Goal: Obtain resource: Obtain resource

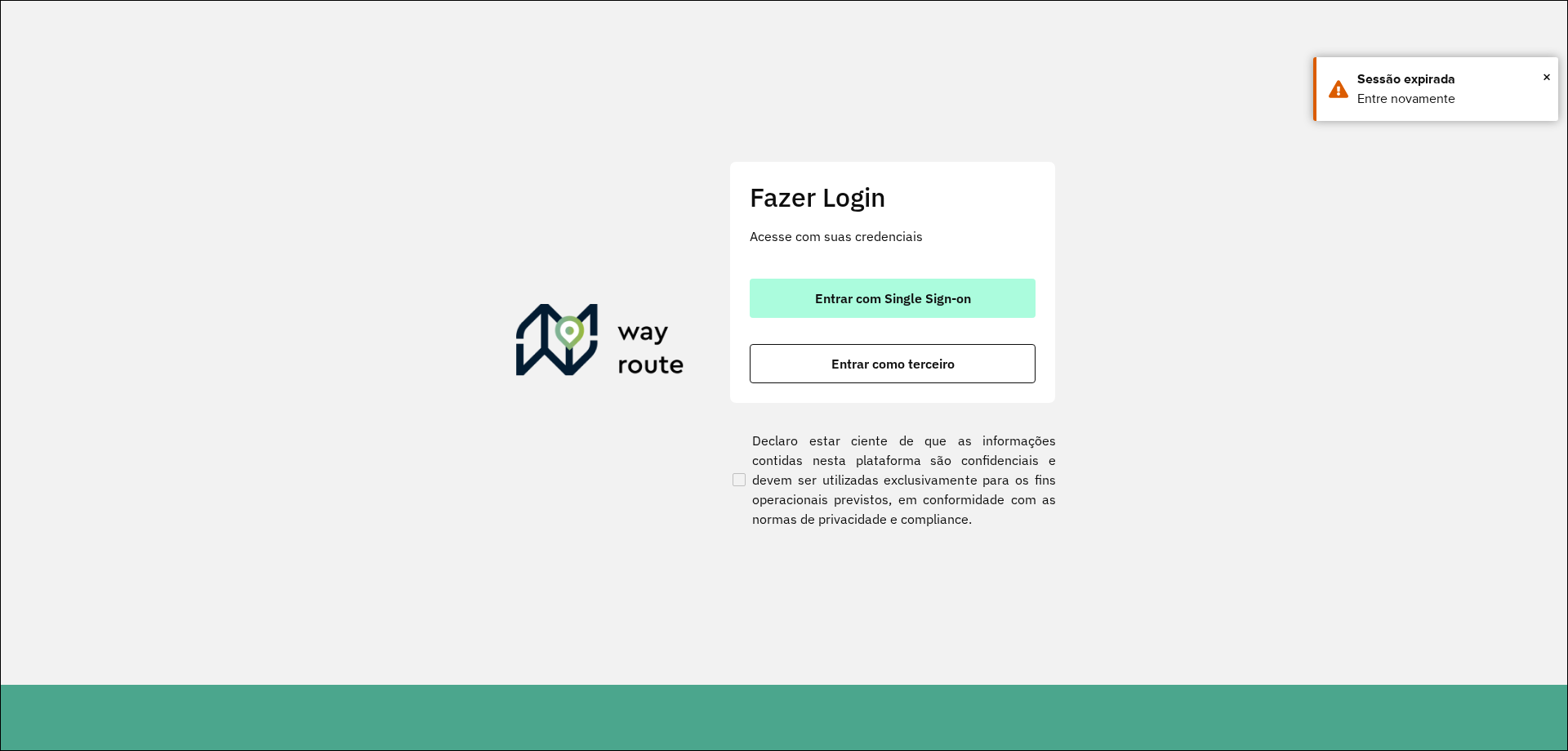
click at [922, 287] on button "Entrar com Single Sign-on" at bounding box center [893, 298] width 286 height 39
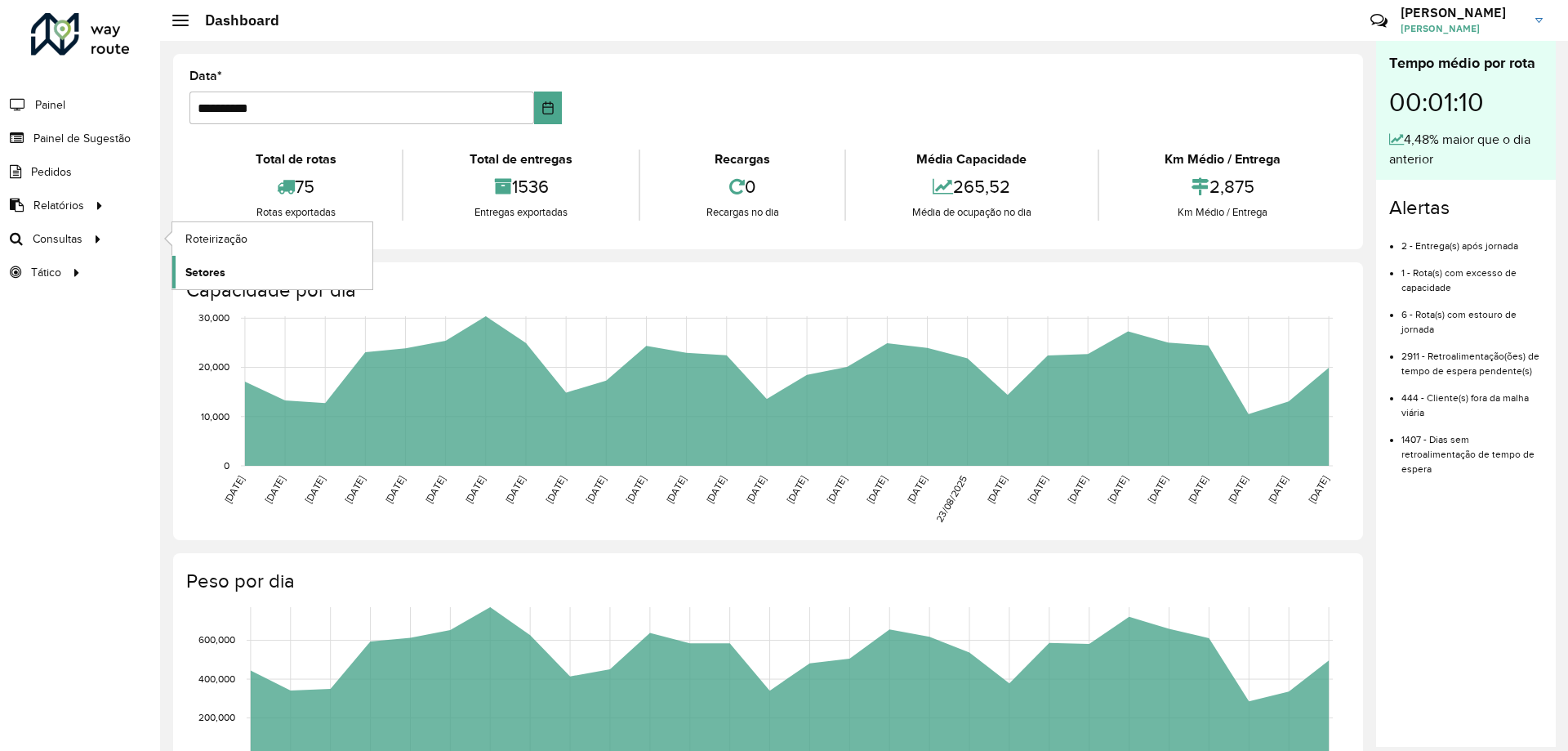
click at [212, 274] on span "Setores" at bounding box center [206, 272] width 40 height 17
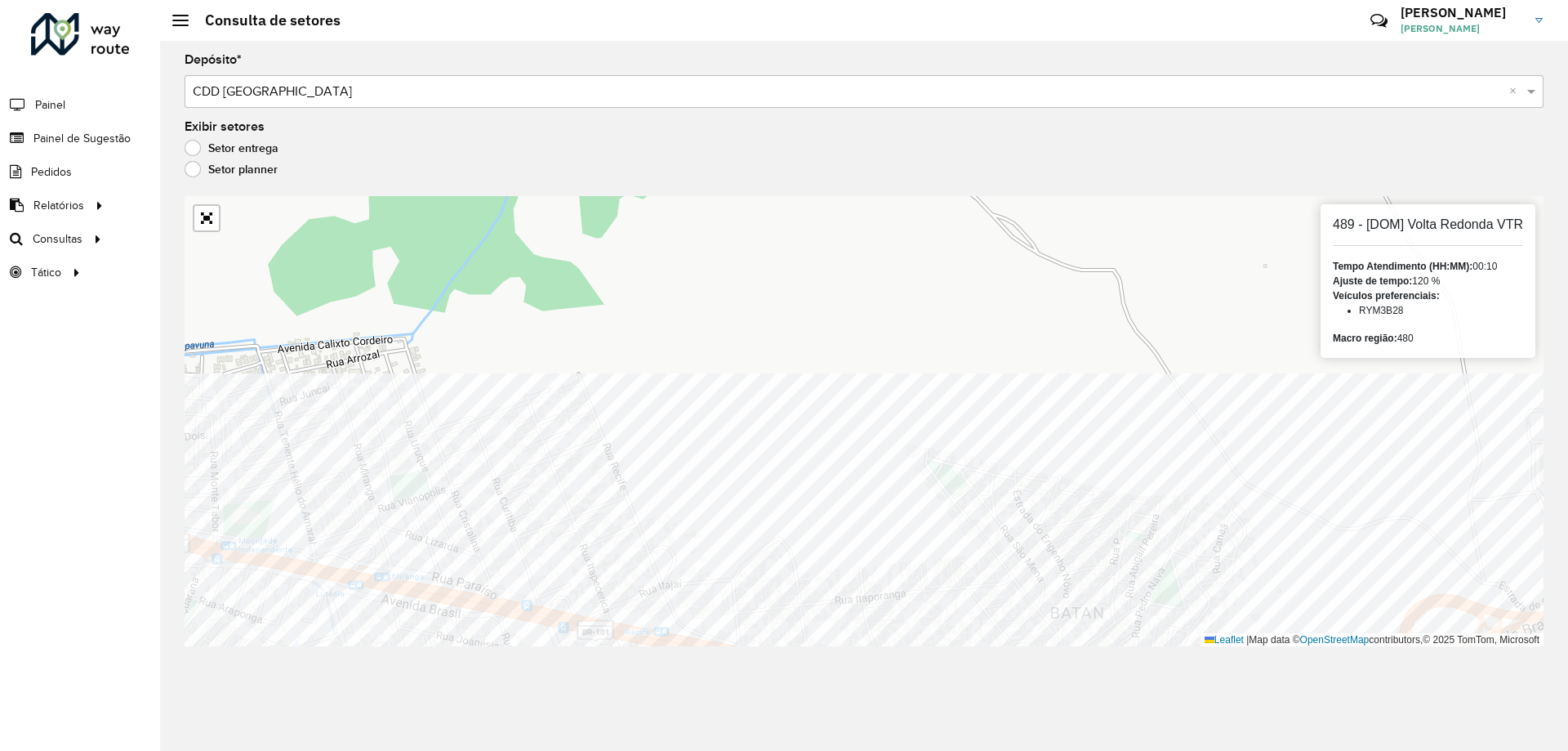
click at [649, 685] on div "Depósito * Selecione um depósito × CDD [GEOGRAPHIC_DATA] × Exibir setores Setor…" at bounding box center [864, 396] width 1408 height 710
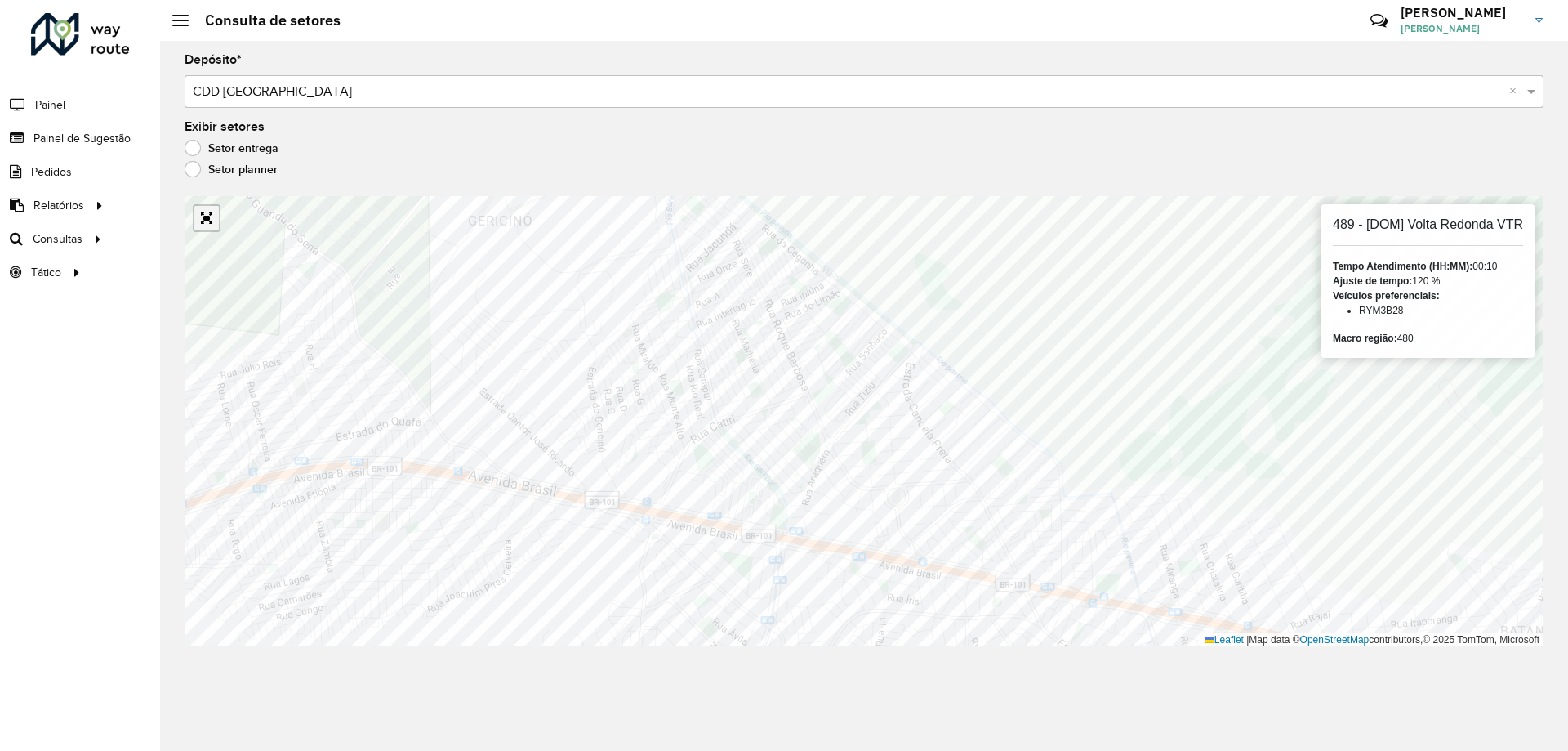
click at [213, 220] on link "Abrir mapa em tela cheia" at bounding box center [206, 217] width 24 height 24
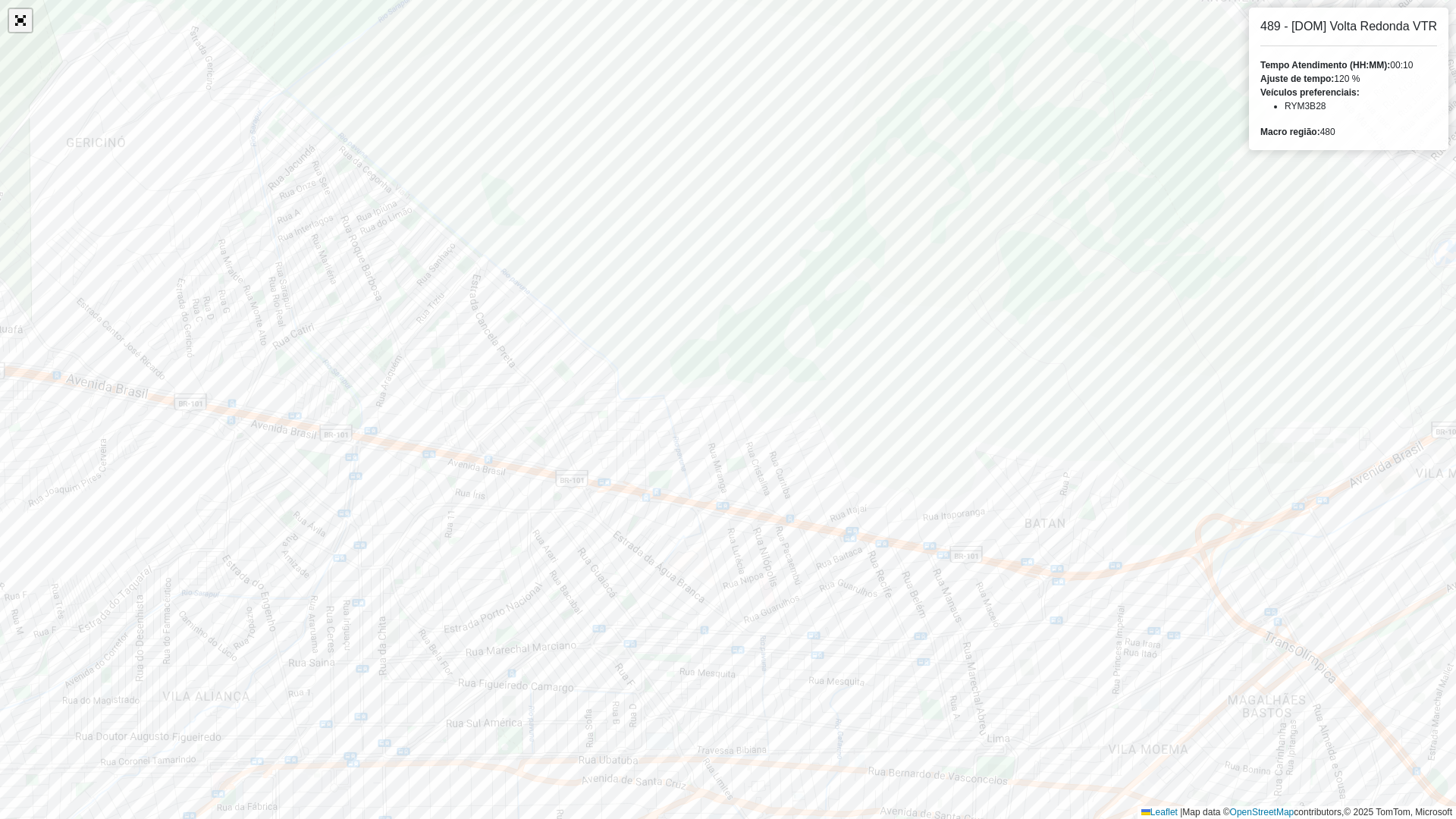
click at [27, 21] on link "Abrir mapa em tela cheia" at bounding box center [20, 20] width 23 height 23
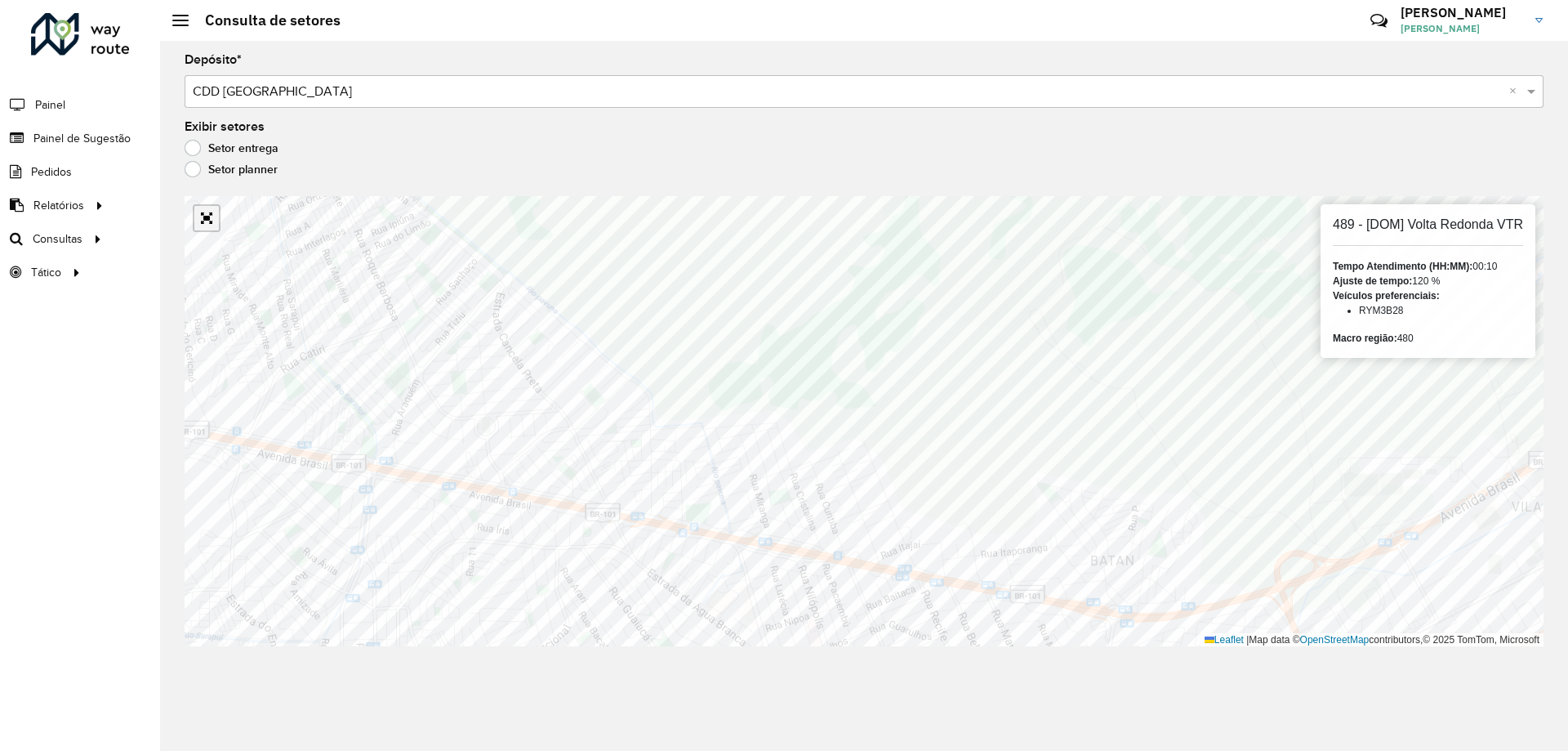
click at [206, 225] on link "Abrir mapa em tela cheia" at bounding box center [206, 217] width 24 height 24
click at [213, 217] on link "Abrir mapa em tela cheia" at bounding box center [206, 217] width 24 height 24
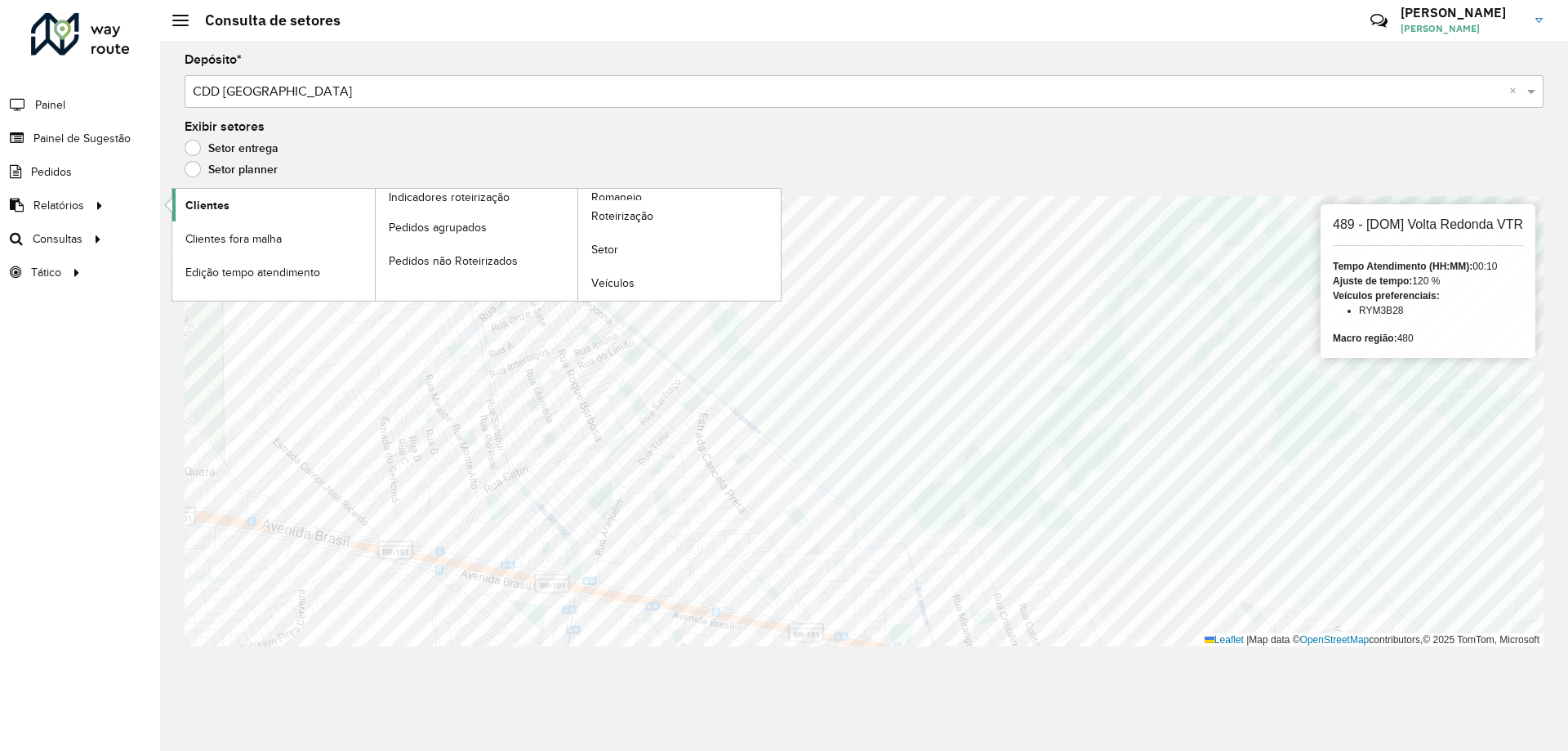
click at [183, 204] on link "Clientes" at bounding box center [273, 205] width 203 height 33
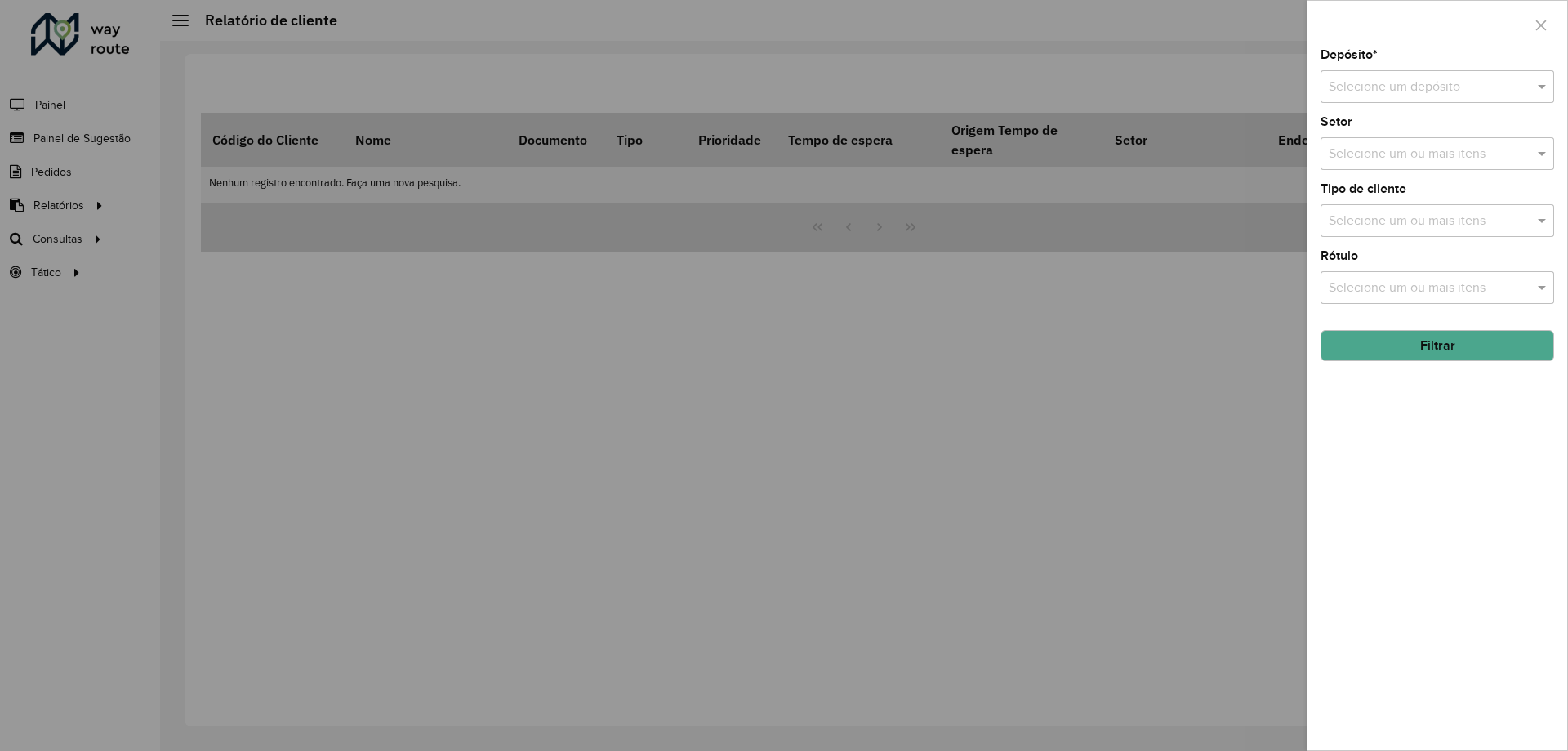
click at [1340, 91] on input "text" at bounding box center [1420, 88] width 185 height 20
click at [1325, 136] on div "CDD [GEOGRAPHIC_DATA]" at bounding box center [1437, 134] width 232 height 28
click at [1391, 150] on input "text" at bounding box center [1429, 155] width 209 height 20
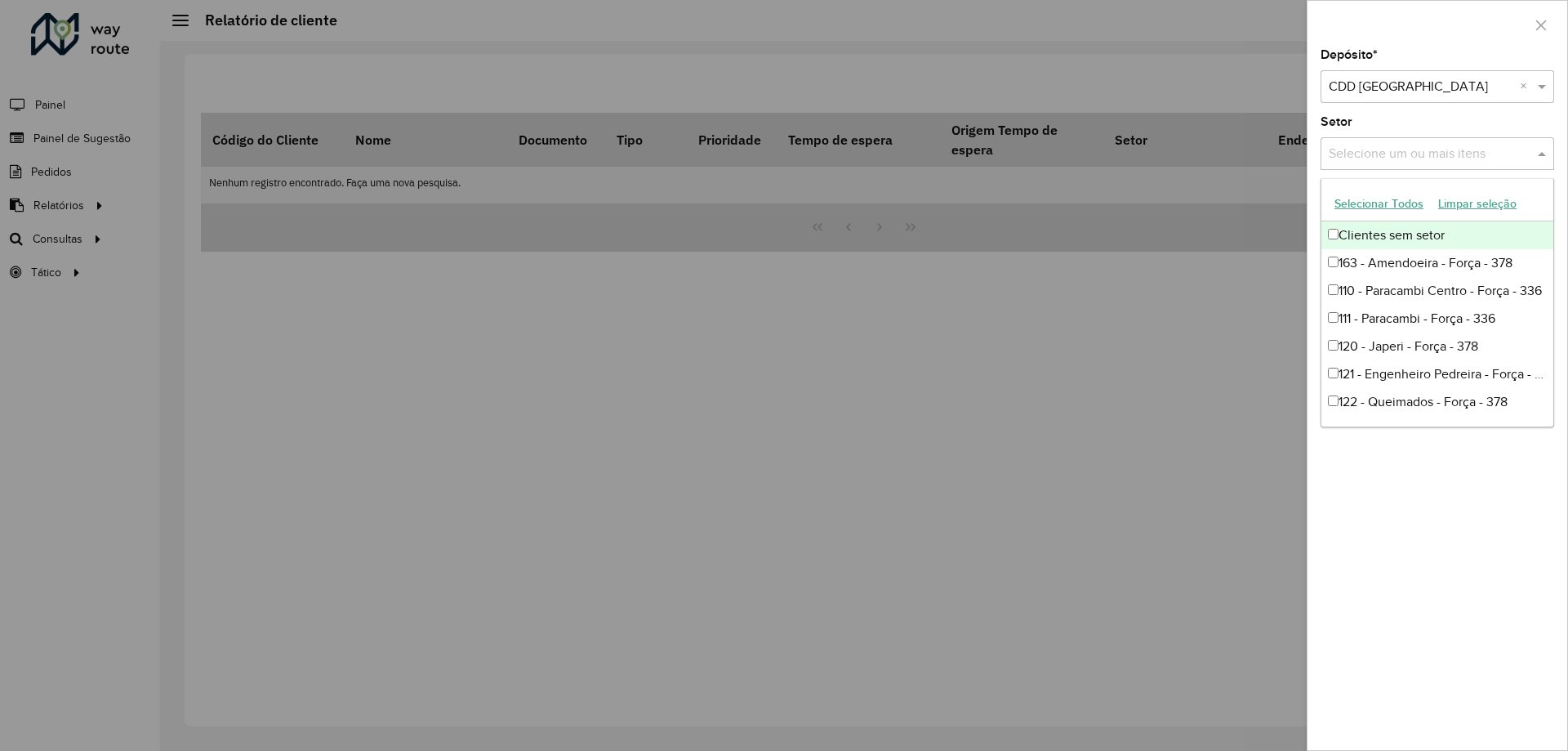
click at [1382, 146] on input "text" at bounding box center [1429, 155] width 209 height 20
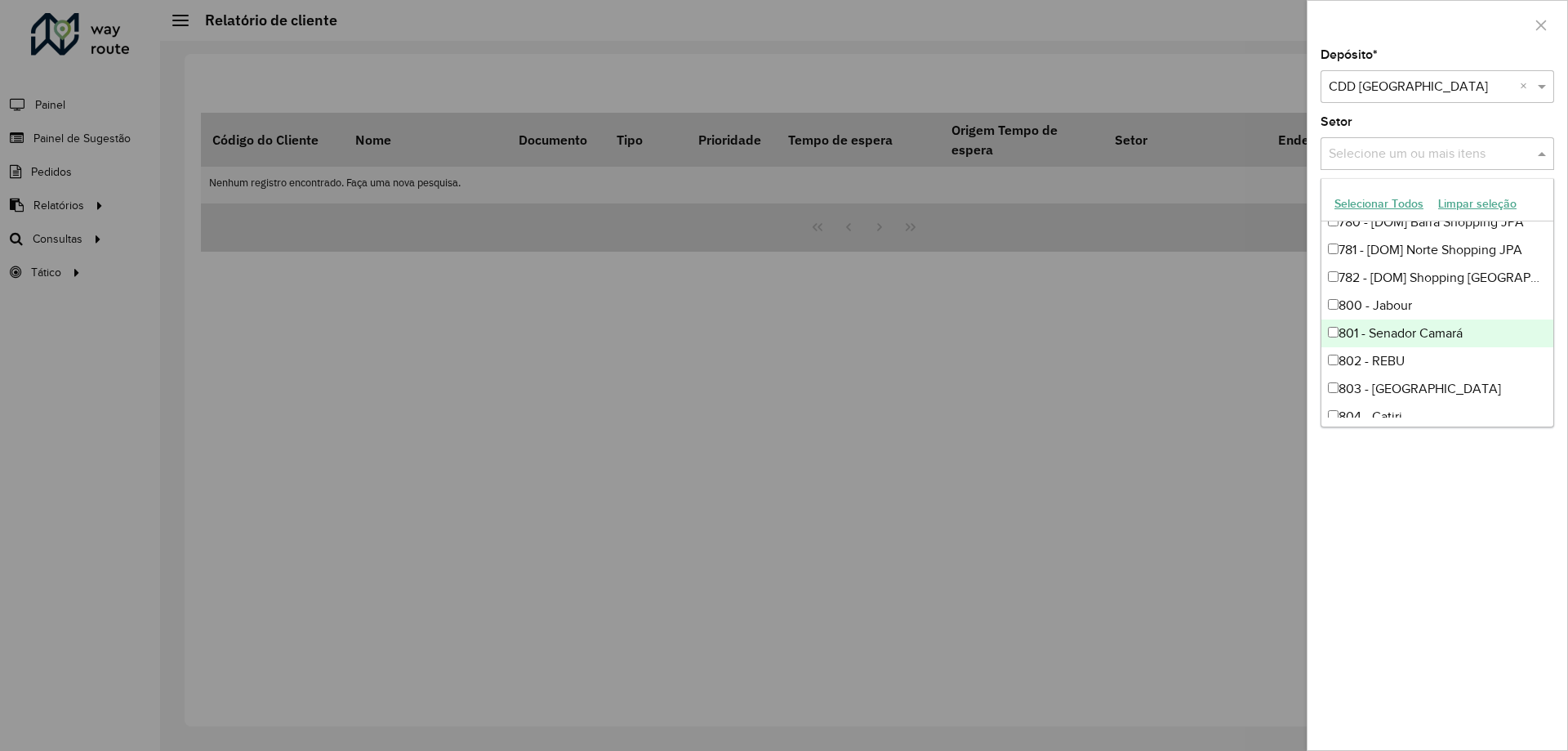
scroll to position [2206, 0]
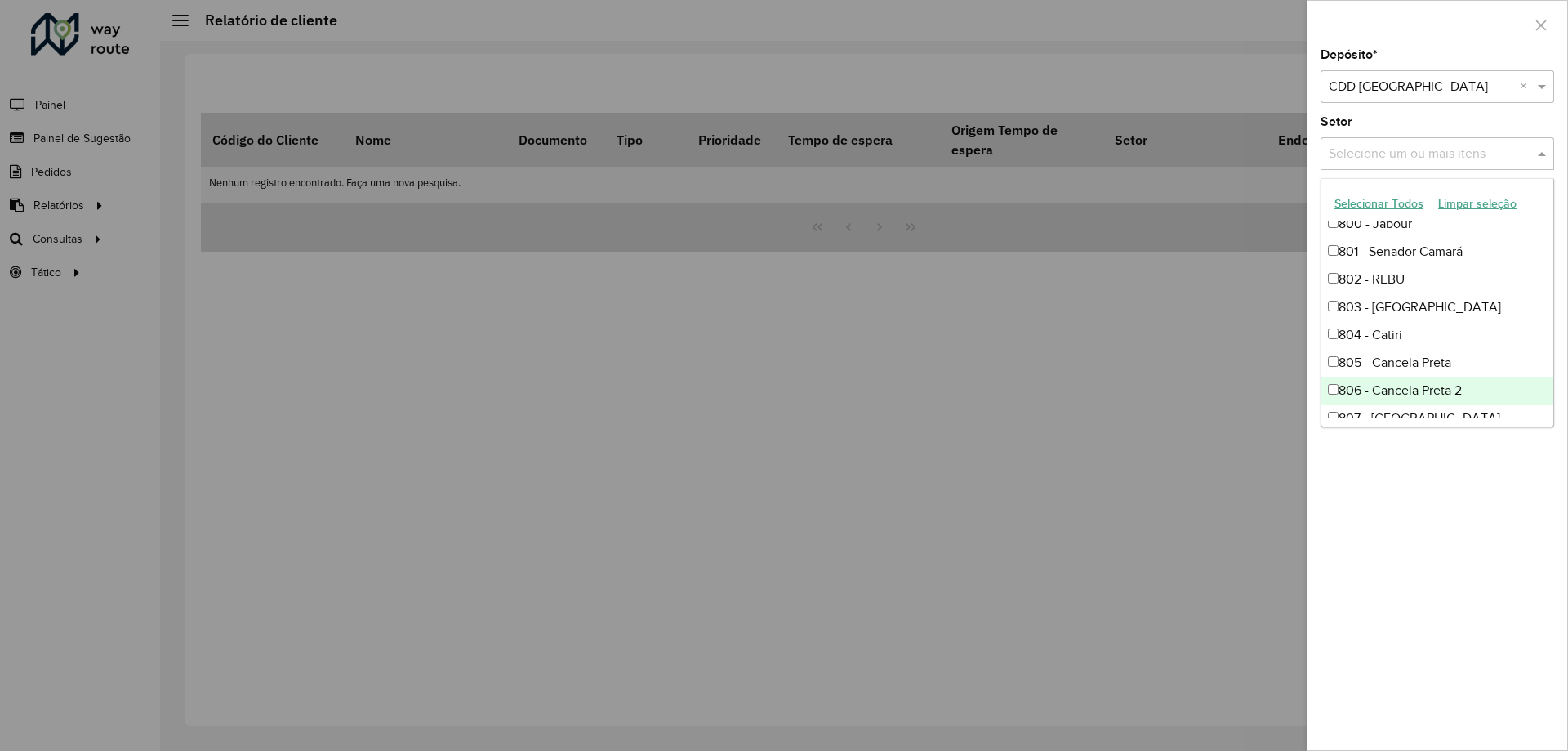
click at [1418, 385] on div "806 - Cancela Preta 2" at bounding box center [1437, 390] width 232 height 28
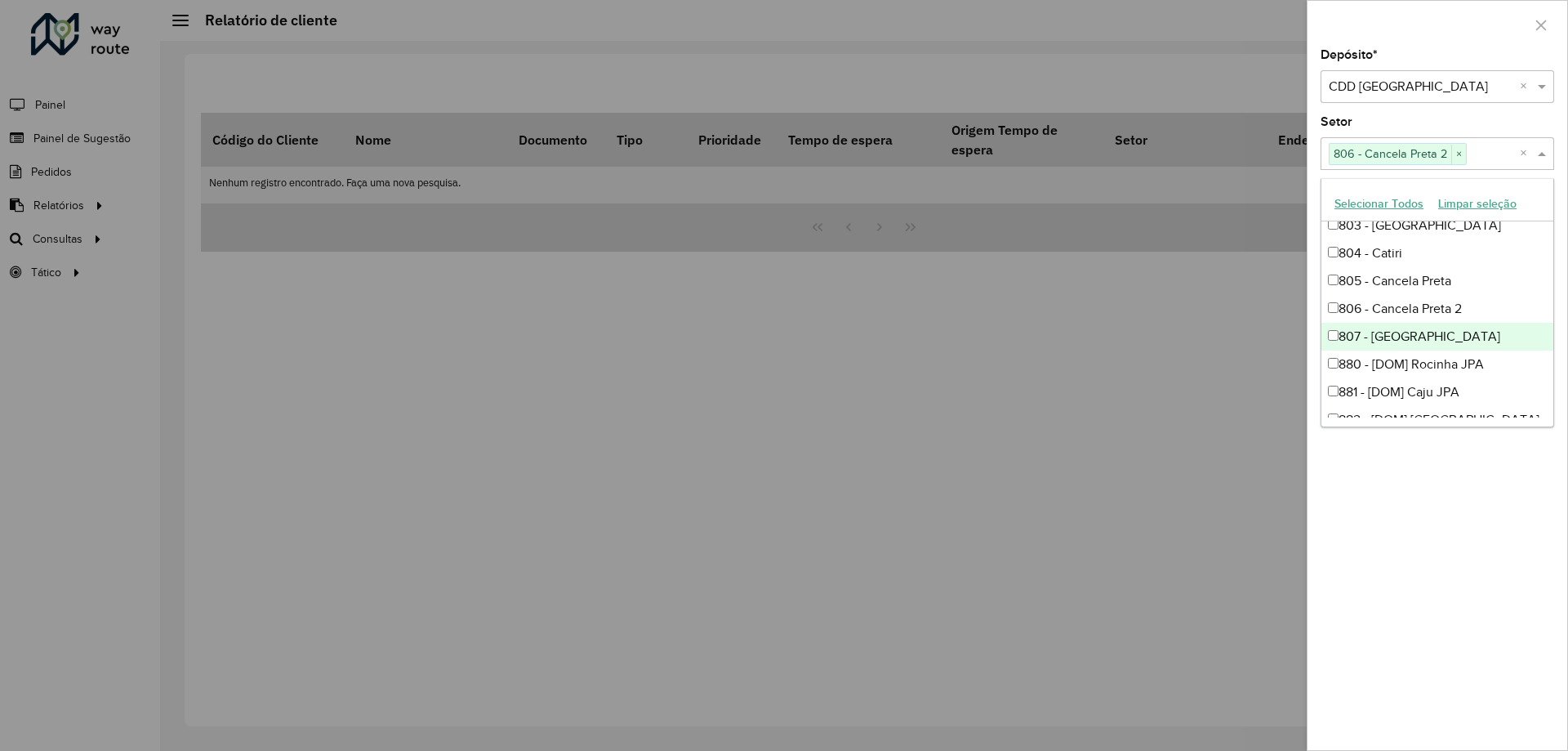
click at [1431, 337] on div "807 - [GEOGRAPHIC_DATA]" at bounding box center [1437, 336] width 232 height 28
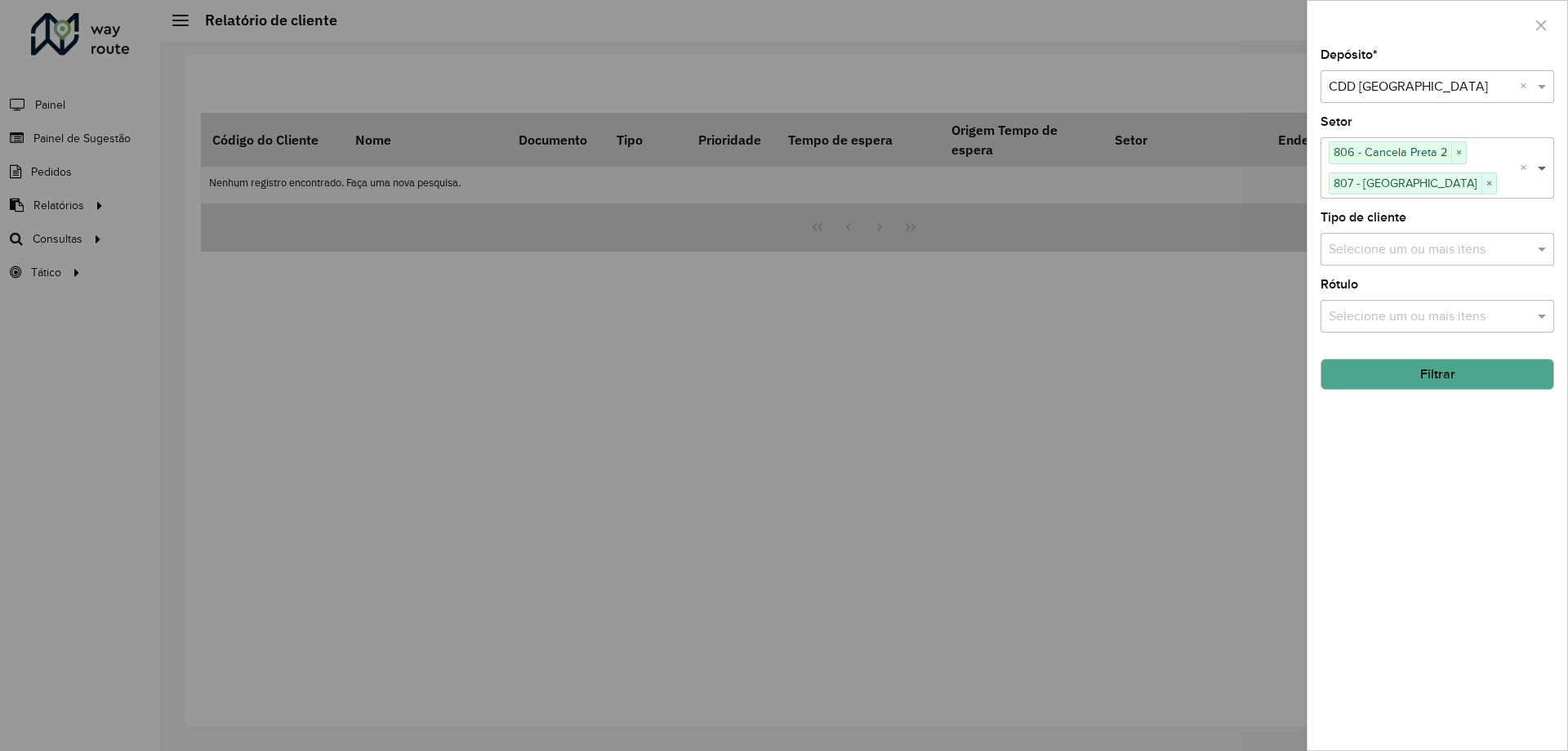
click at [1541, 164] on span at bounding box center [1544, 168] width 21 height 20
click at [1391, 315] on input "text" at bounding box center [1429, 316] width 209 height 20
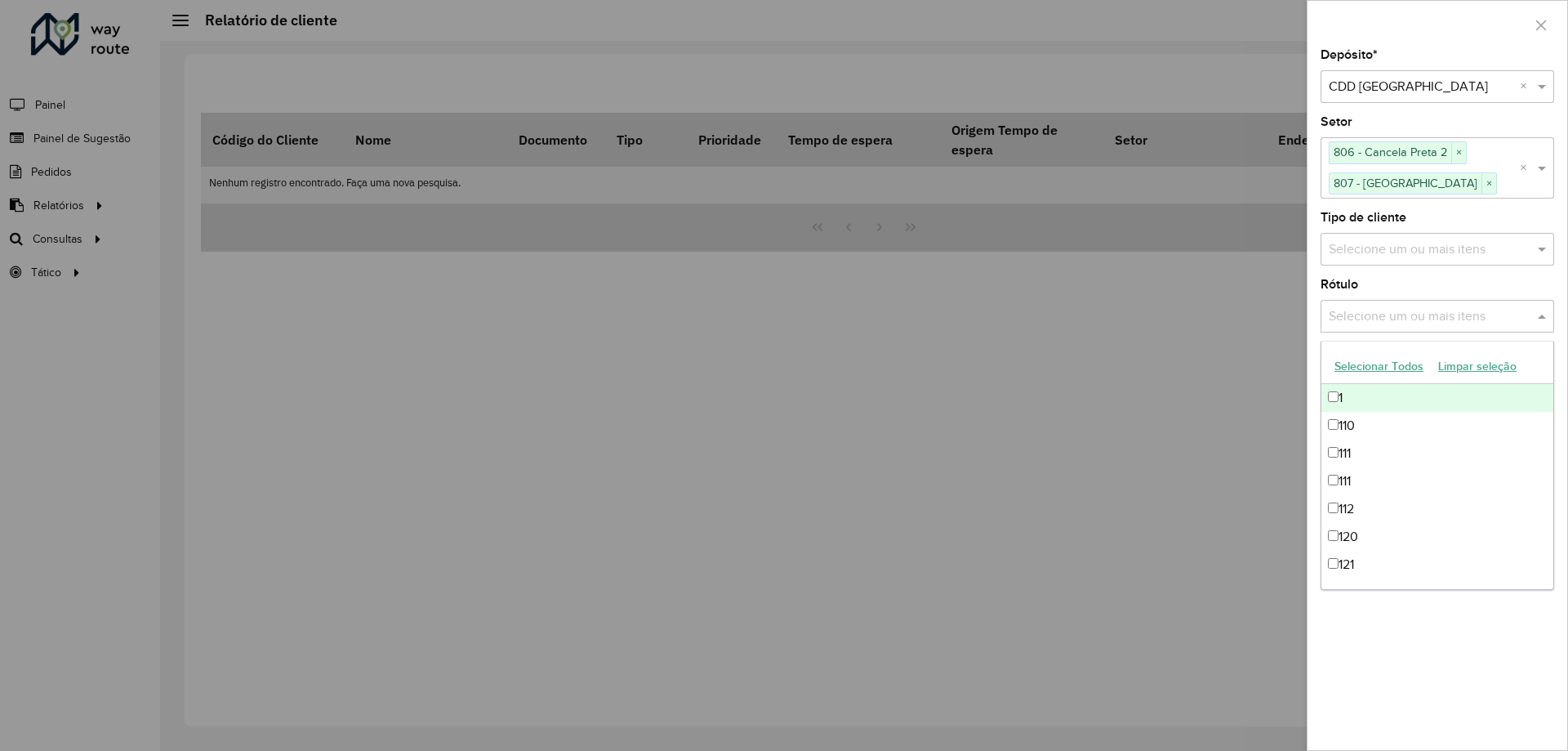
click at [1391, 315] on input "text" at bounding box center [1429, 316] width 209 height 20
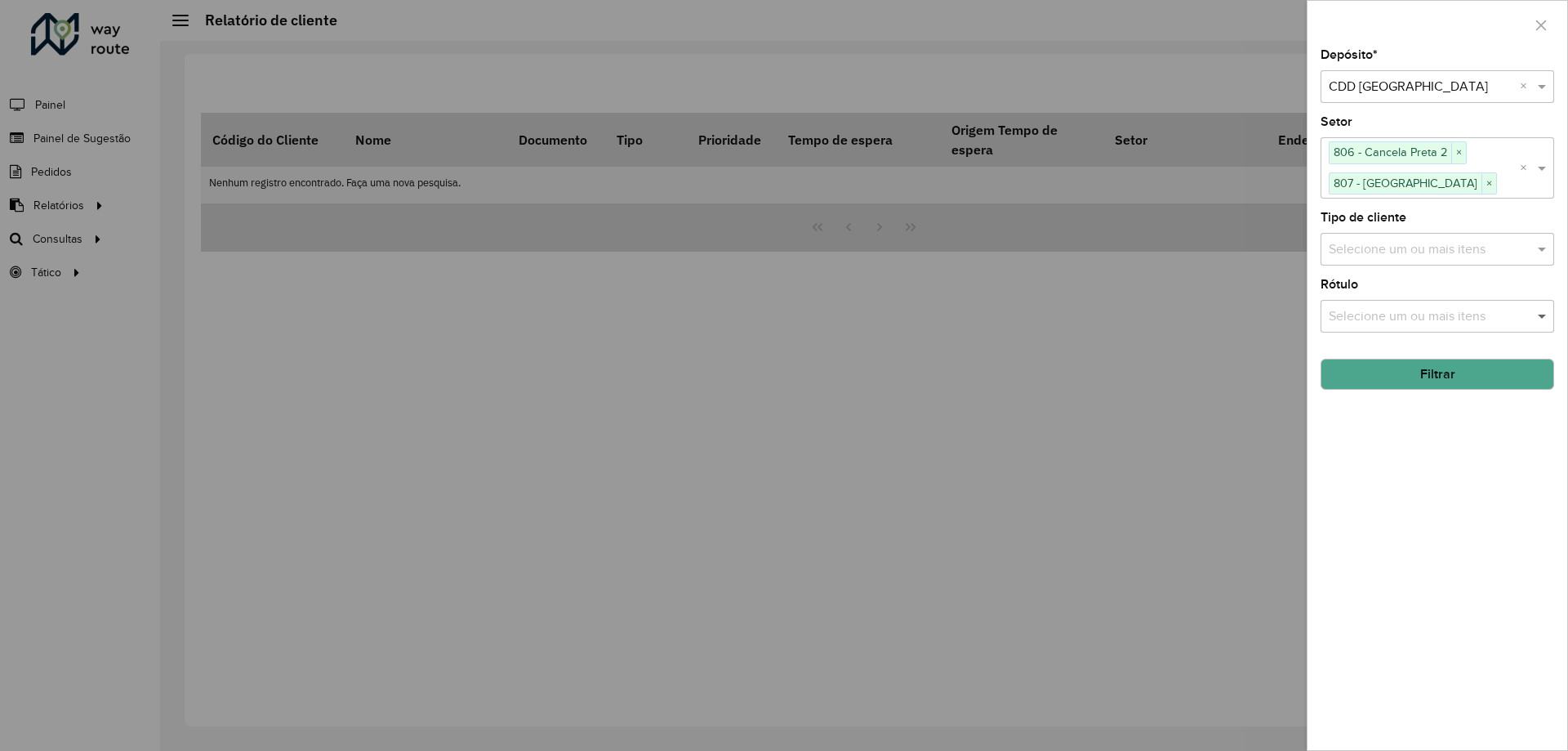
click at [1543, 306] on span at bounding box center [1544, 316] width 21 height 20
click at [1498, 361] on button "Filtrar" at bounding box center [1437, 374] width 234 height 31
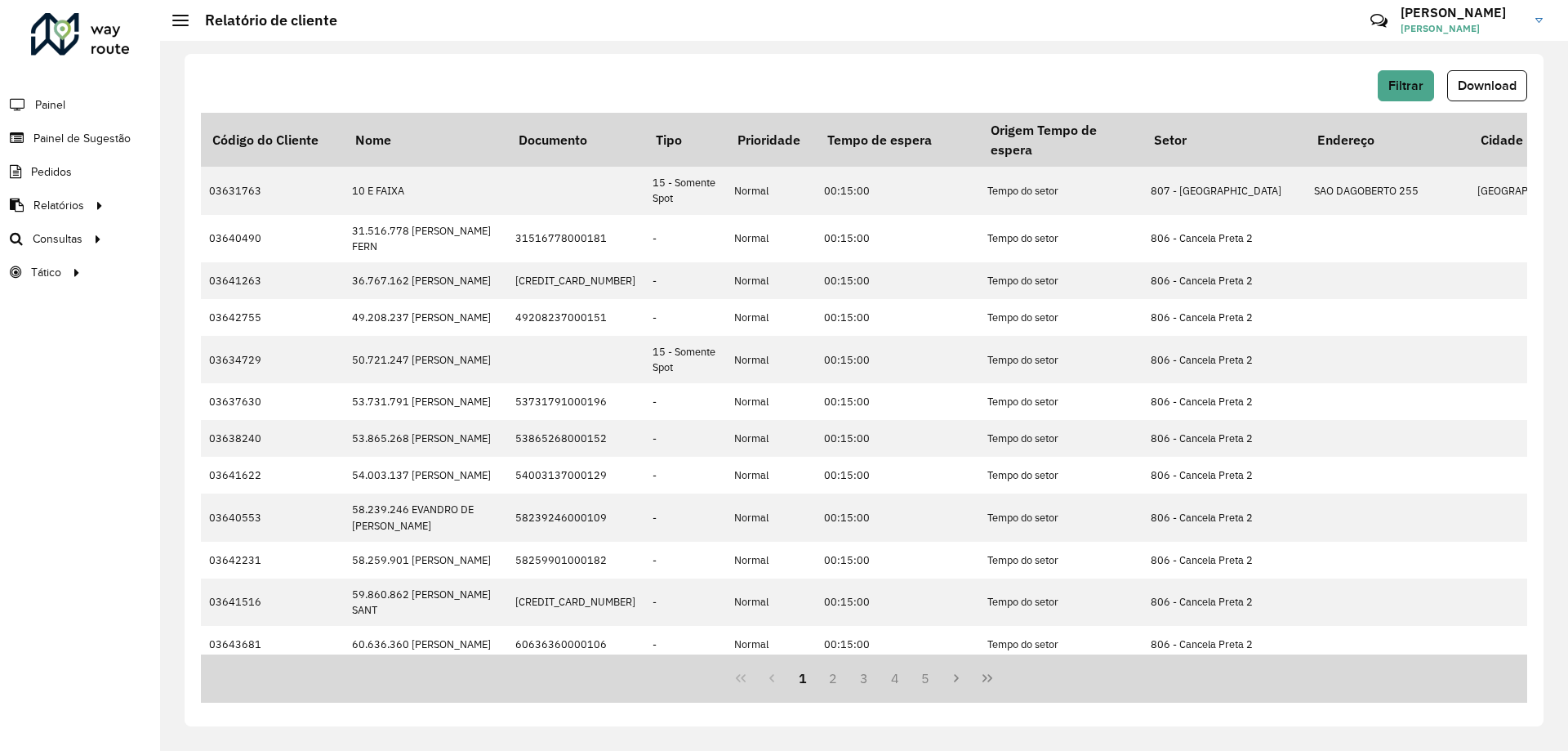
click at [1396, 70] on div "Filtrar Download Código do Cliente Nome Documento Tipo Prioridade Tempo de espe…" at bounding box center [864, 390] width 1359 height 672
click at [1398, 88] on span "Filtrar" at bounding box center [1405, 85] width 35 height 14
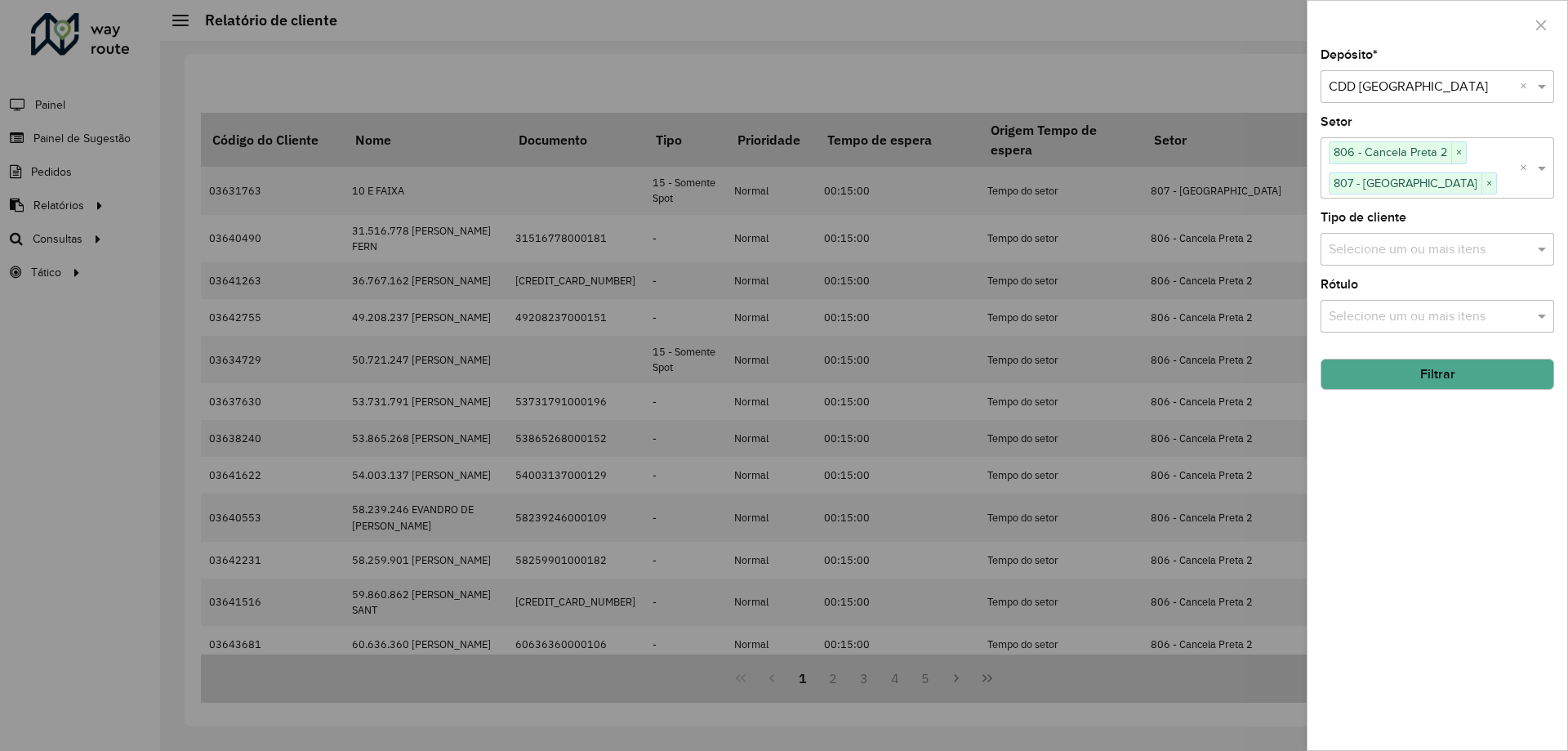
click at [1172, 313] on div at bounding box center [784, 375] width 1568 height 751
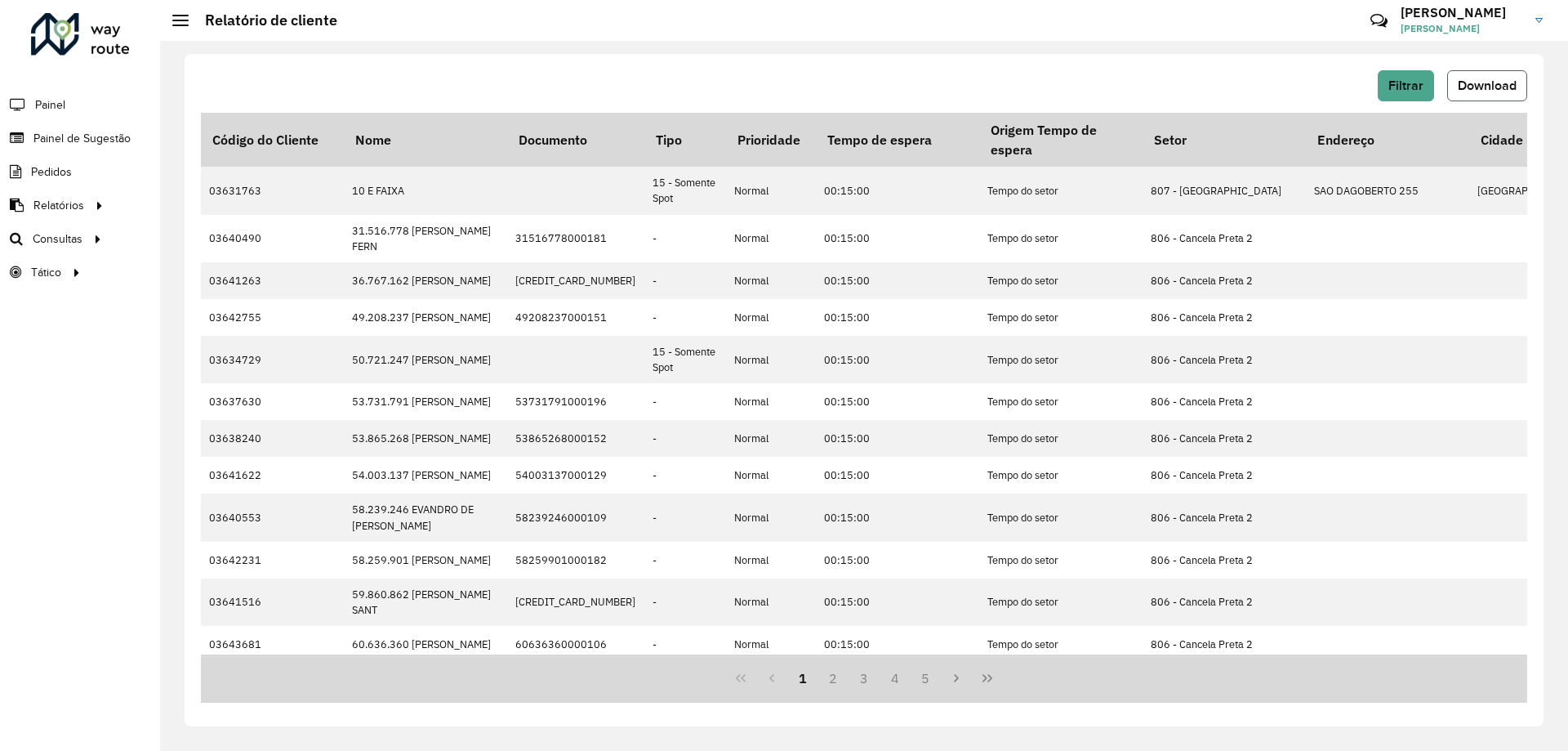
click at [1494, 87] on span "Download" at bounding box center [1487, 85] width 59 height 14
